Goal: Information Seeking & Learning: Learn about a topic

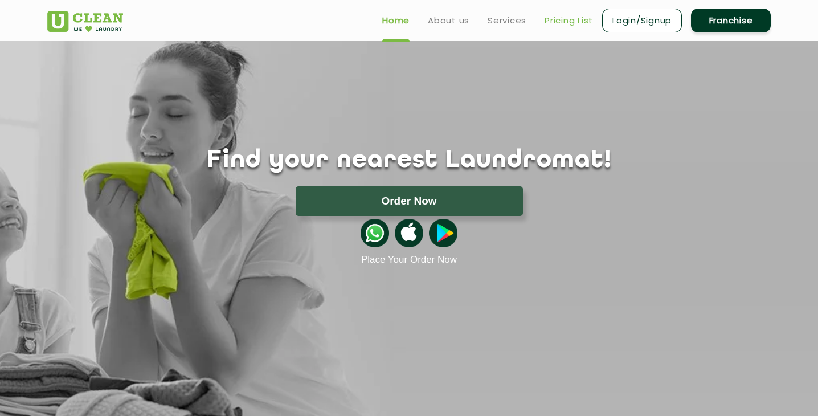
click at [559, 23] on link "Pricing List" at bounding box center [568, 21] width 48 height 14
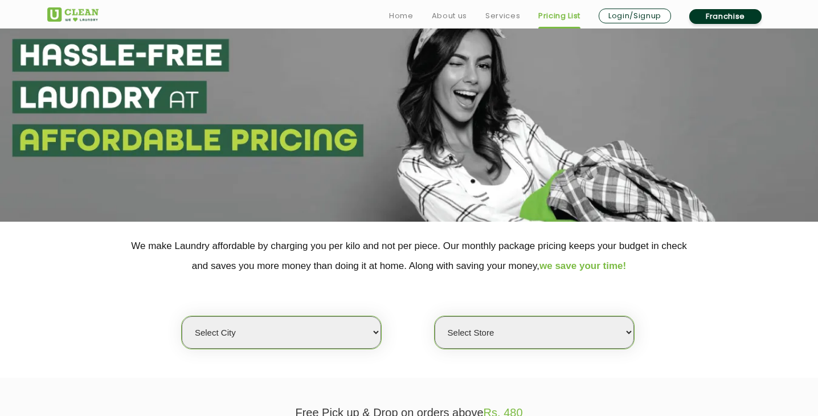
scroll to position [166, 0]
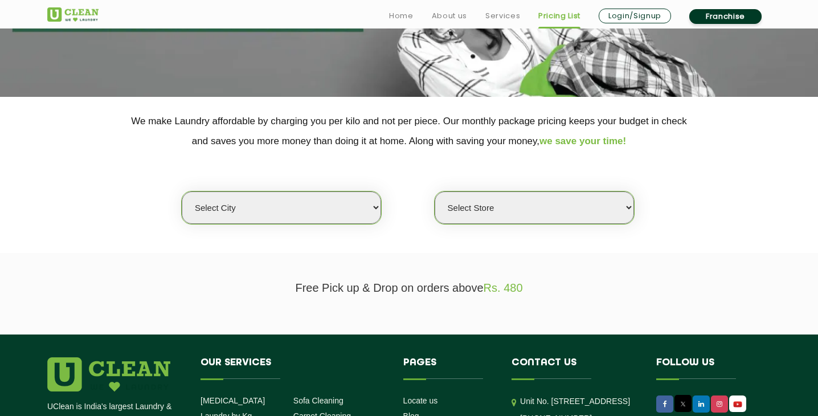
click at [301, 220] on select "Select city [GEOGRAPHIC_DATA] [GEOGRAPHIC_DATA] [GEOGRAPHIC_DATA] [GEOGRAPHIC_D…" at bounding box center [281, 207] width 199 height 32
select select "6"
click at [182, 191] on select "Select city [GEOGRAPHIC_DATA] [GEOGRAPHIC_DATA] [GEOGRAPHIC_DATA] [GEOGRAPHIC_D…" at bounding box center [281, 207] width 199 height 32
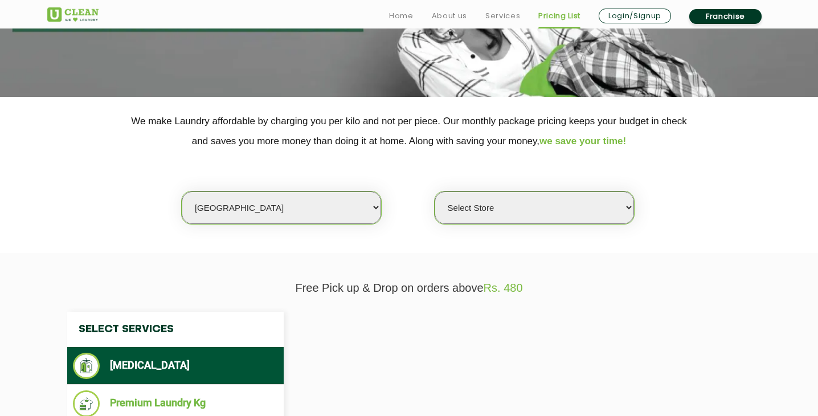
select select "0"
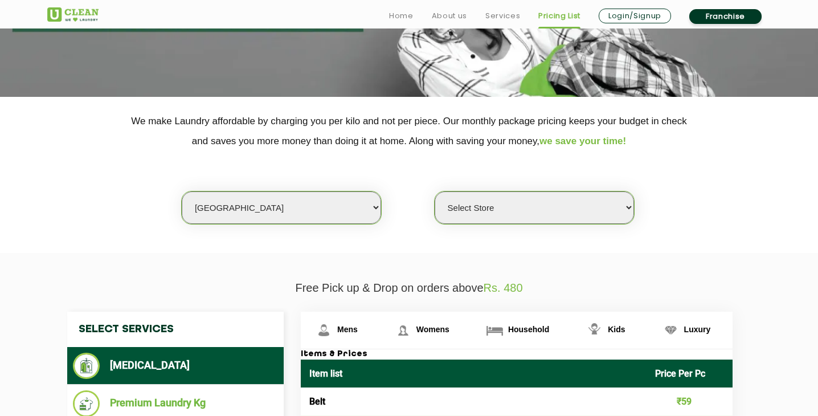
click at [539, 210] on select "Select Store [GEOGRAPHIC_DATA] [GEOGRAPHIC_DATA] UClean KR [GEOGRAPHIC_DATA] [G…" at bounding box center [533, 207] width 199 height 32
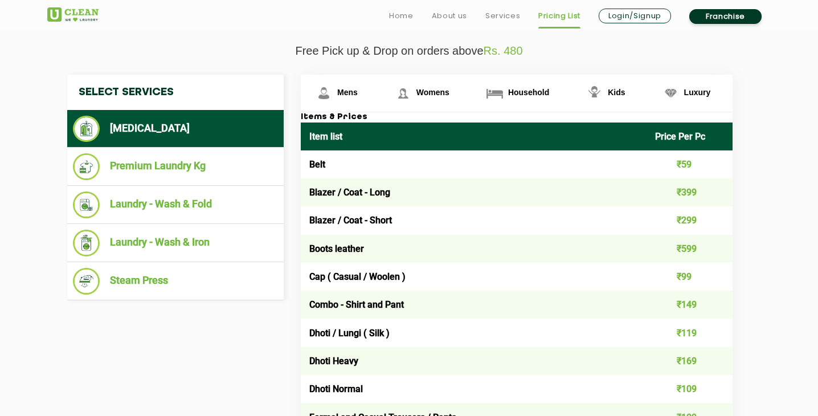
scroll to position [409, 0]
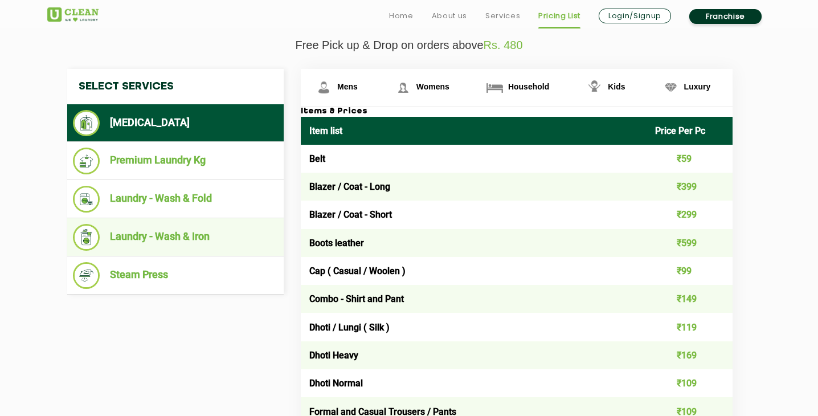
click at [183, 242] on li "Laundry - Wash & Iron" at bounding box center [175, 237] width 205 height 27
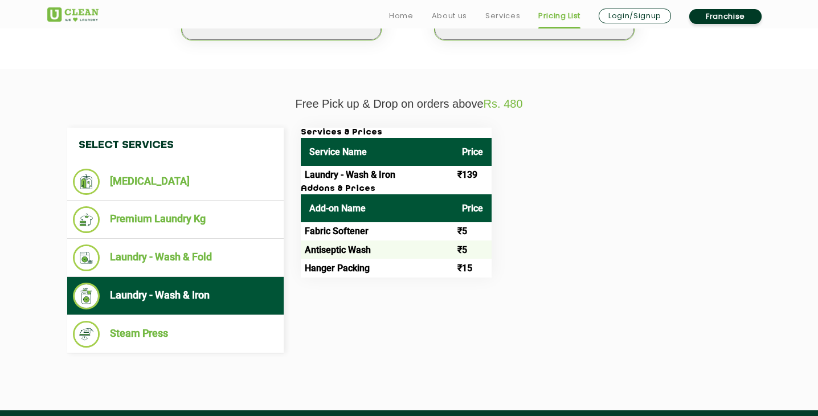
scroll to position [353, 0]
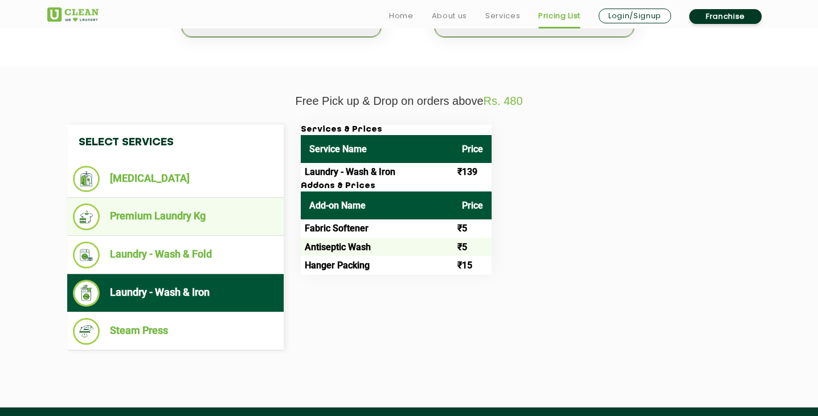
click at [201, 221] on li "Premium Laundry Kg" at bounding box center [175, 216] width 205 height 27
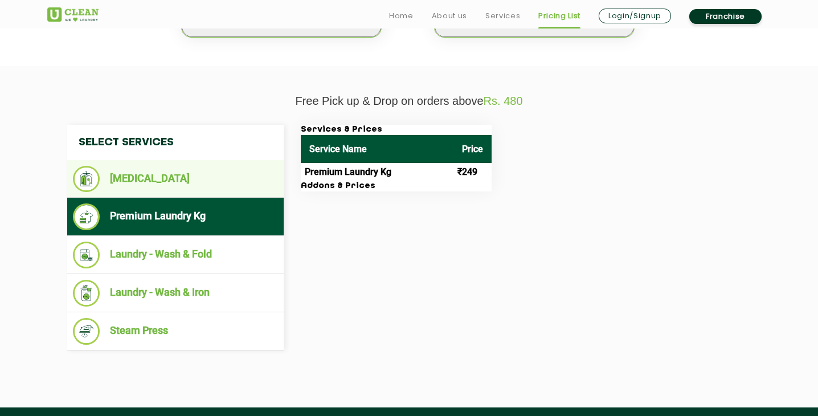
click at [218, 188] on li "[MEDICAL_DATA]" at bounding box center [175, 179] width 205 height 26
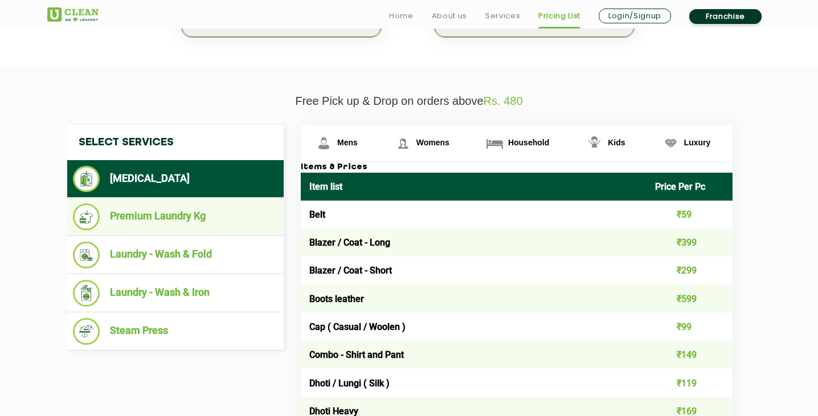
click at [233, 232] on ul "Premium Laundry Kg" at bounding box center [175, 217] width 216 height 38
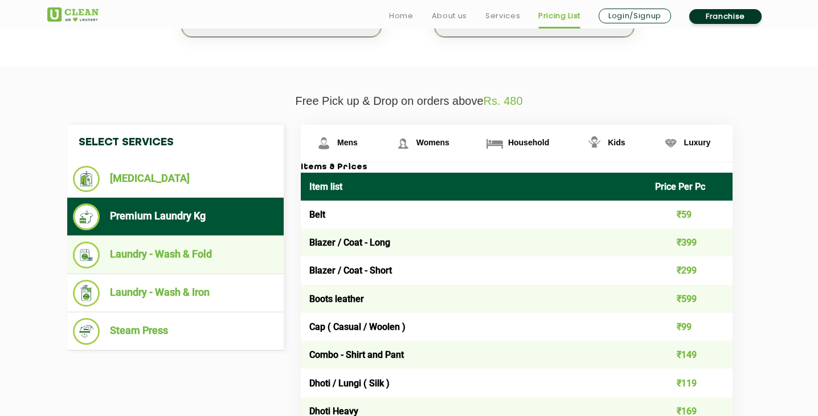
click at [234, 258] on li "Laundry - Wash & Fold" at bounding box center [175, 254] width 205 height 27
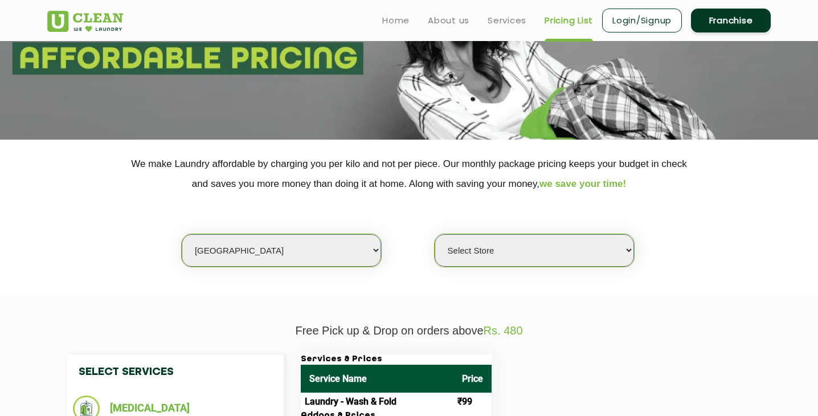
scroll to position [120, 0]
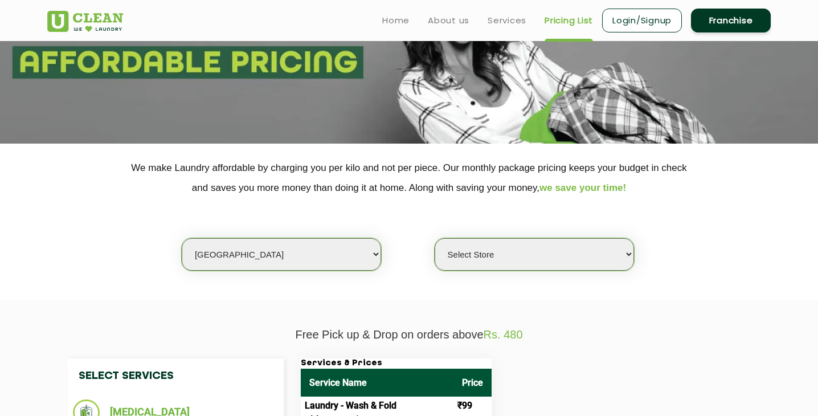
click at [485, 265] on select "Select Store [GEOGRAPHIC_DATA] [GEOGRAPHIC_DATA] UClean KR [GEOGRAPHIC_DATA] [G…" at bounding box center [533, 254] width 199 height 32
